Goal: Transaction & Acquisition: Purchase product/service

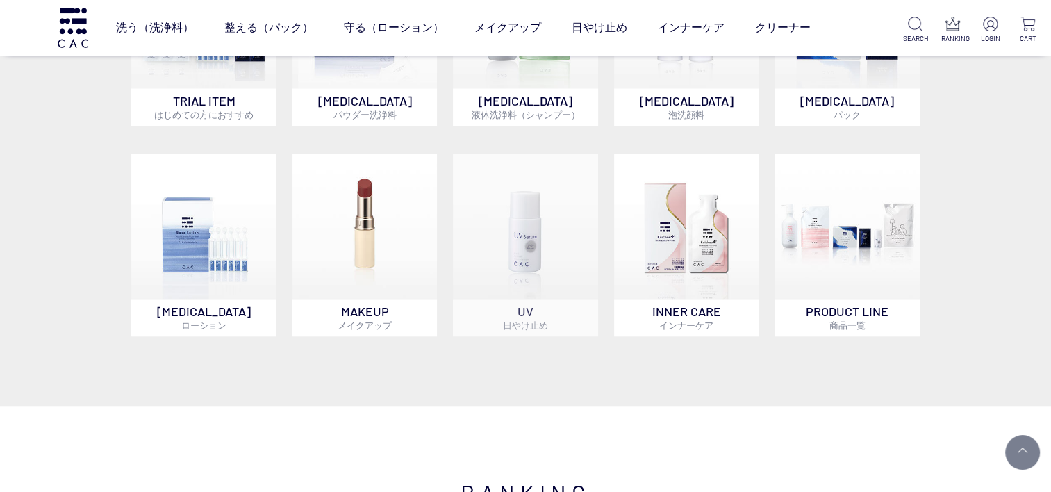
scroll to position [1181, 0]
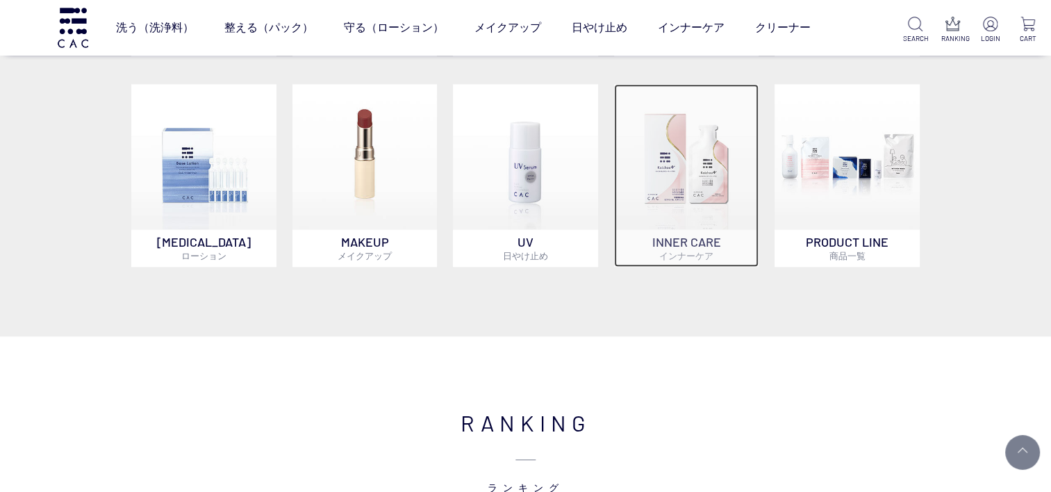
click at [689, 184] on img at bounding box center [686, 156] width 145 height 145
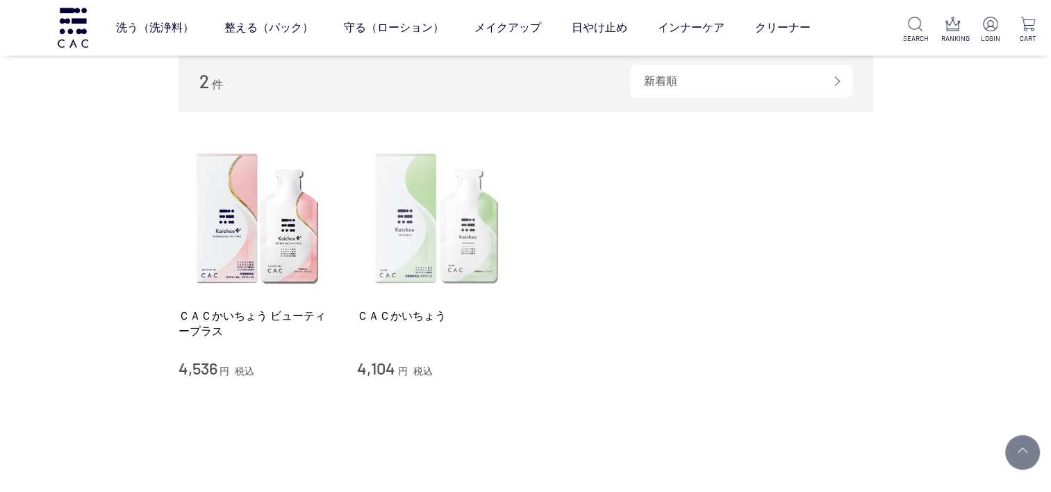
scroll to position [139, 0]
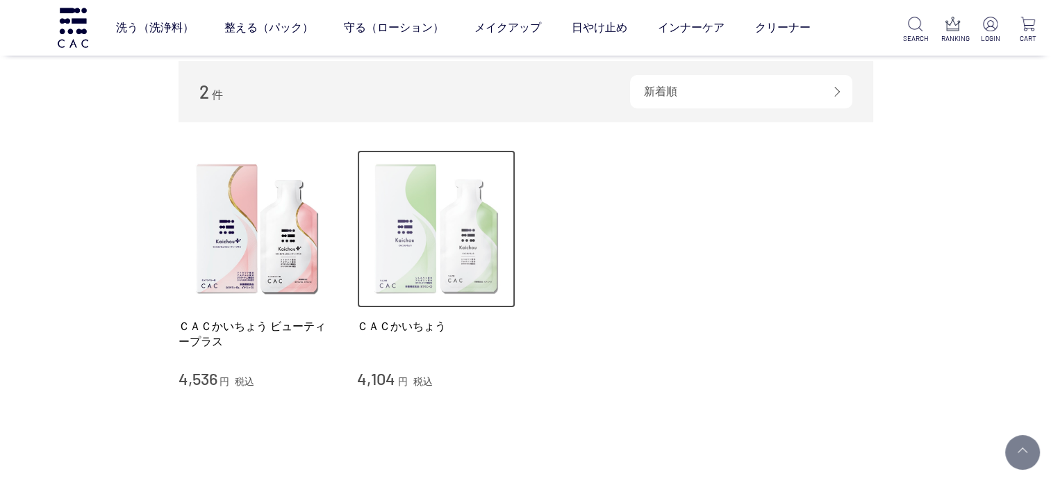
click at [436, 203] on img at bounding box center [436, 229] width 158 height 158
